Goal: Transaction & Acquisition: Purchase product/service

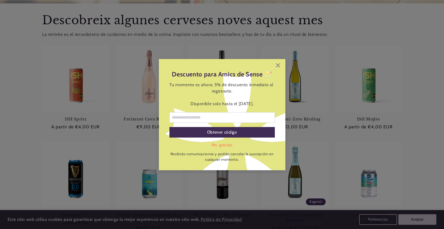
click at [421, 55] on div "Descuento para Amics de Sense 🥂 Tu momento es ahora: 5% de descuento inmediato …" at bounding box center [222, 114] width 444 height 229
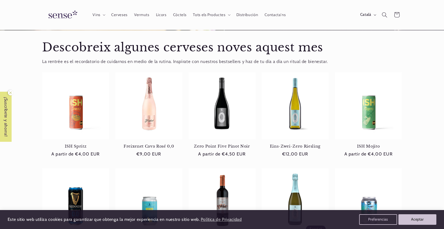
scroll to position [0, 351]
click at [210, 14] on span "Tots els Productes" at bounding box center [209, 14] width 32 height 5
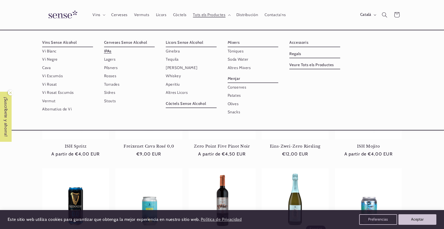
click at [105, 51] on link "IPAs" at bounding box center [129, 51] width 51 height 8
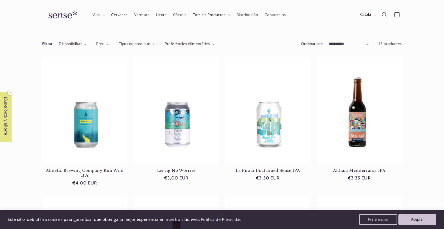
click at [117, 16] on span "Cerveses" at bounding box center [119, 14] width 16 height 5
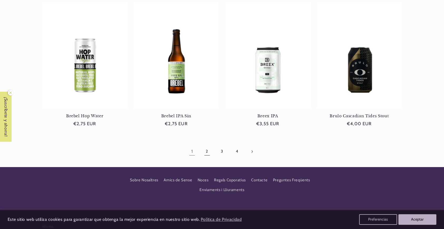
click at [208, 155] on link "2" at bounding box center [207, 152] width 12 height 12
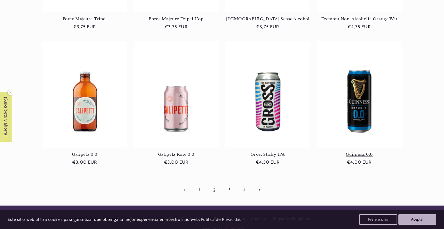
scroll to position [455, 0]
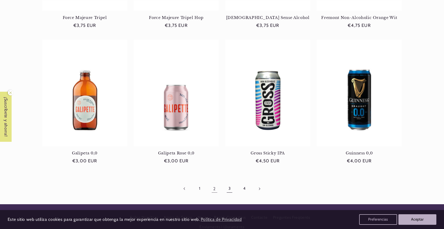
click at [230, 189] on link "3" at bounding box center [230, 189] width 12 height 12
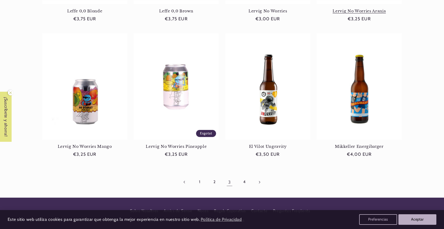
scroll to position [466, 0]
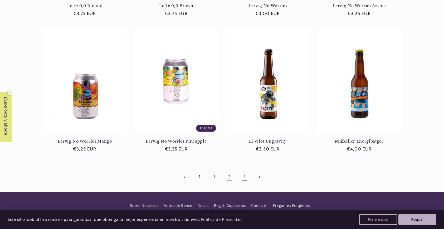
click at [245, 177] on link "4" at bounding box center [244, 177] width 12 height 12
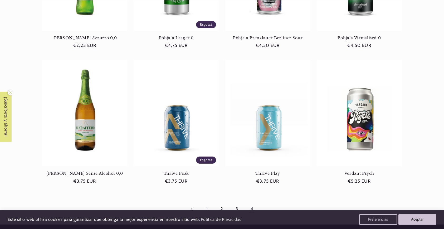
scroll to position [192, 0]
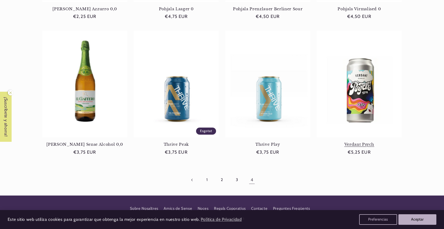
click at [357, 144] on link "Verdant Psych" at bounding box center [359, 144] width 85 height 5
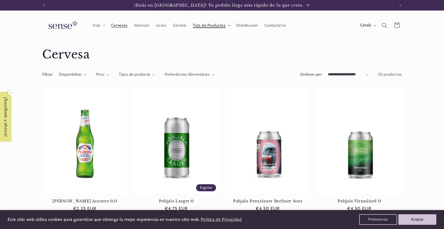
click at [222, 25] on span "Tots els Productes" at bounding box center [209, 25] width 32 height 5
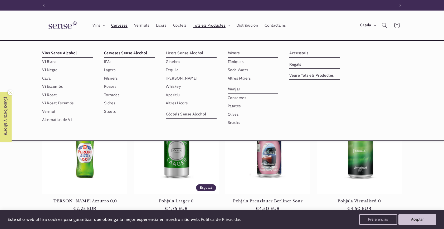
scroll to position [0, 351]
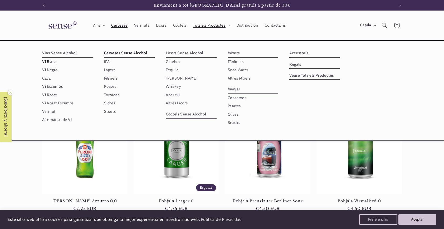
click at [49, 63] on link "Vi Blanc" at bounding box center [67, 62] width 51 height 8
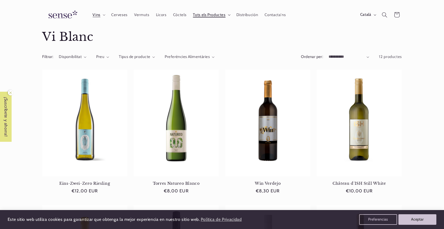
click at [214, 14] on span "Tots els Productes" at bounding box center [209, 14] width 32 height 5
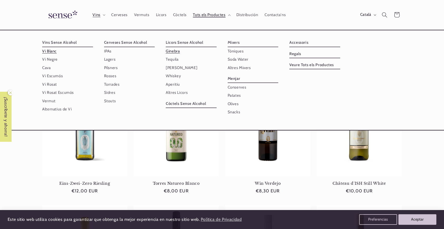
scroll to position [0, 351]
click at [178, 104] on link "Còctels Sense Alcohol" at bounding box center [191, 104] width 51 height 8
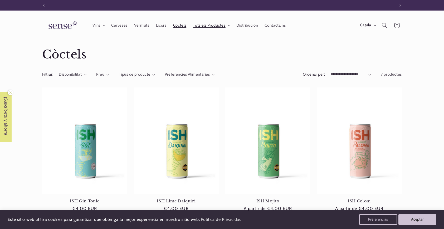
scroll to position [0, 351]
click at [212, 24] on span "Tots els Productes" at bounding box center [209, 25] width 32 height 5
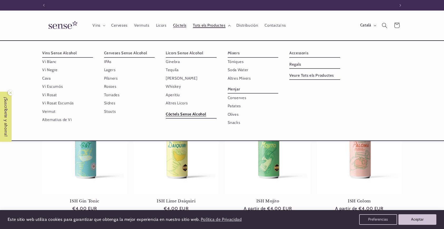
scroll to position [0, 0]
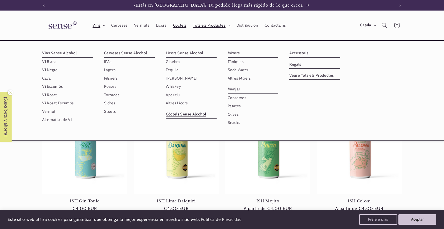
click at [92, 24] on summary "Vins" at bounding box center [98, 26] width 18 height 12
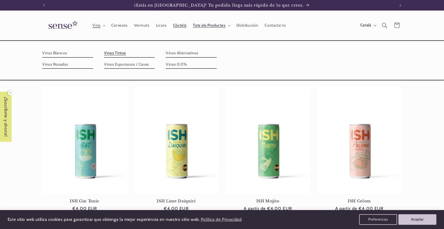
click at [155, 55] on link "Vinos Tintos" at bounding box center [129, 53] width 51 height 8
